Goal: Check status: Check status

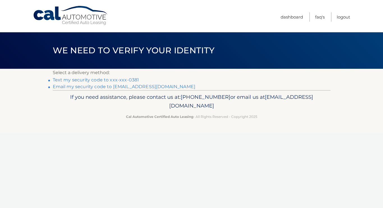
click at [89, 79] on link "Text my security code to xxx-xxx-0381" at bounding box center [96, 79] width 86 height 5
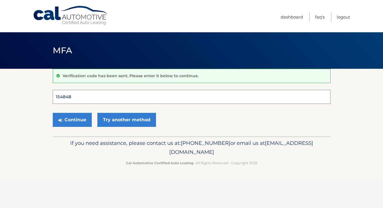
type input "154848"
click at [72, 120] on button "Continue" at bounding box center [72, 120] width 39 height 14
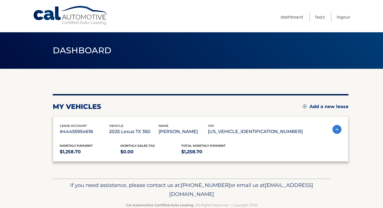
click at [80, 121] on div "lease account #44455954618 vehicle 2025 Lexus TX 350 name [PERSON_NAME] vin [US…" at bounding box center [201, 138] width 296 height 45
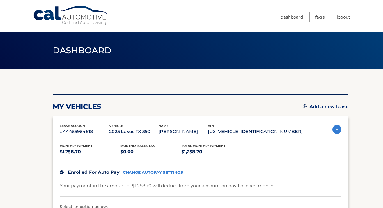
drag, startPoint x: 34, startPoint y: 15, endPoint x: 37, endPoint y: 26, distance: 11.8
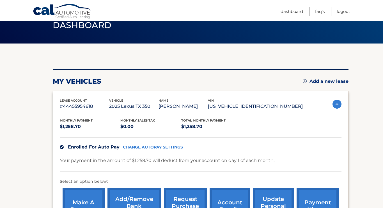
scroll to position [23, 0]
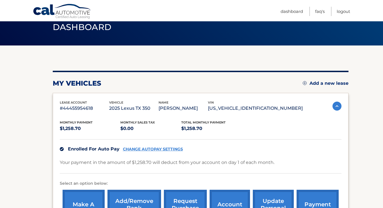
click at [337, 108] on img at bounding box center [337, 106] width 9 height 9
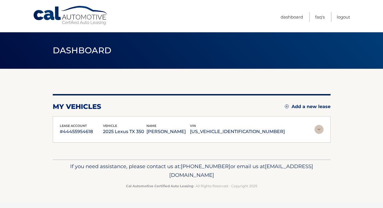
scroll to position [-1, 0]
drag, startPoint x: 57, startPoint y: 131, endPoint x: 225, endPoint y: 162, distance: 171.1
click at [289, 143] on div "my vehicles Add a new lease lease account #44455954618 vehicle 2025 Lexus TX 35…" at bounding box center [192, 114] width 278 height 91
copy div "#44455954618 vehicle 2025 Lexus TX 350 name [PERSON_NAME] vin [US_VEHICLE_IDENT…"
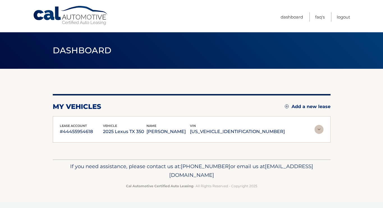
click at [7, 126] on section "my vehicles Add a new lease lease account #44455954618 vehicle 2025 Lexus TX 35…" at bounding box center [191, 114] width 383 height 91
